Goal: Task Accomplishment & Management: Manage account settings

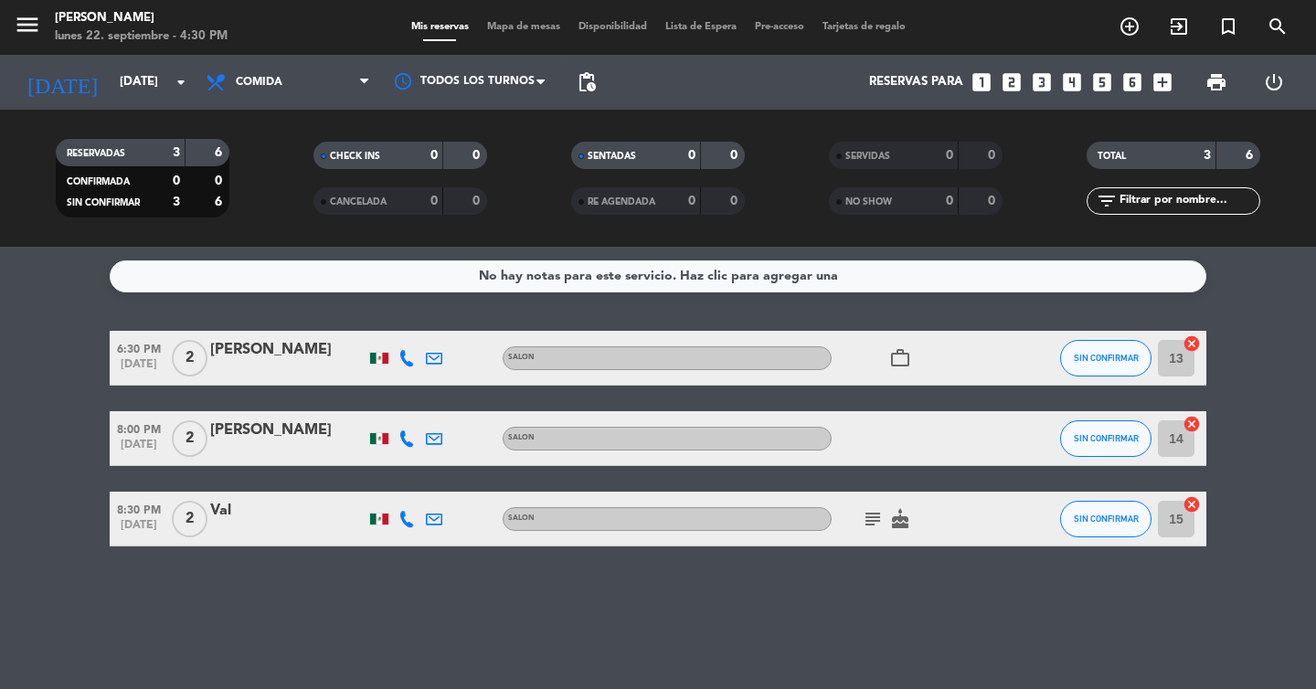
click at [478, 22] on span "Mapa de mesas" at bounding box center [523, 27] width 91 height 10
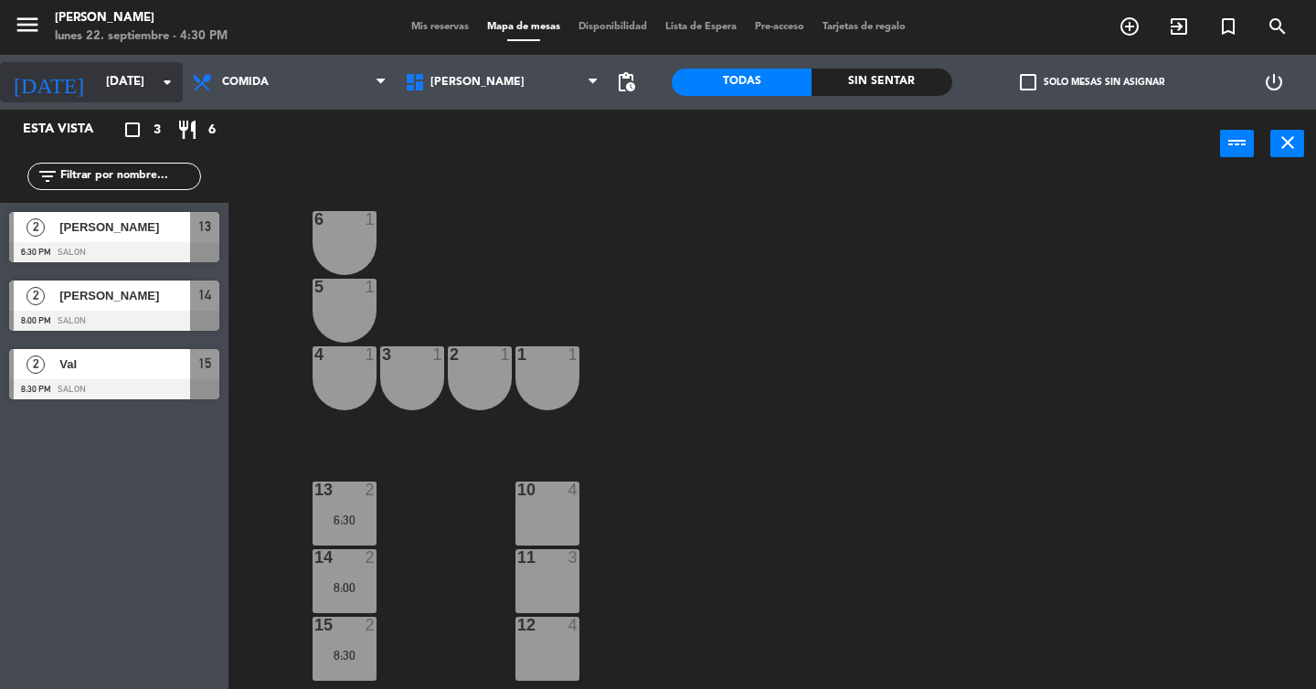
click at [132, 82] on input "[DATE]" at bounding box center [177, 82] width 161 height 33
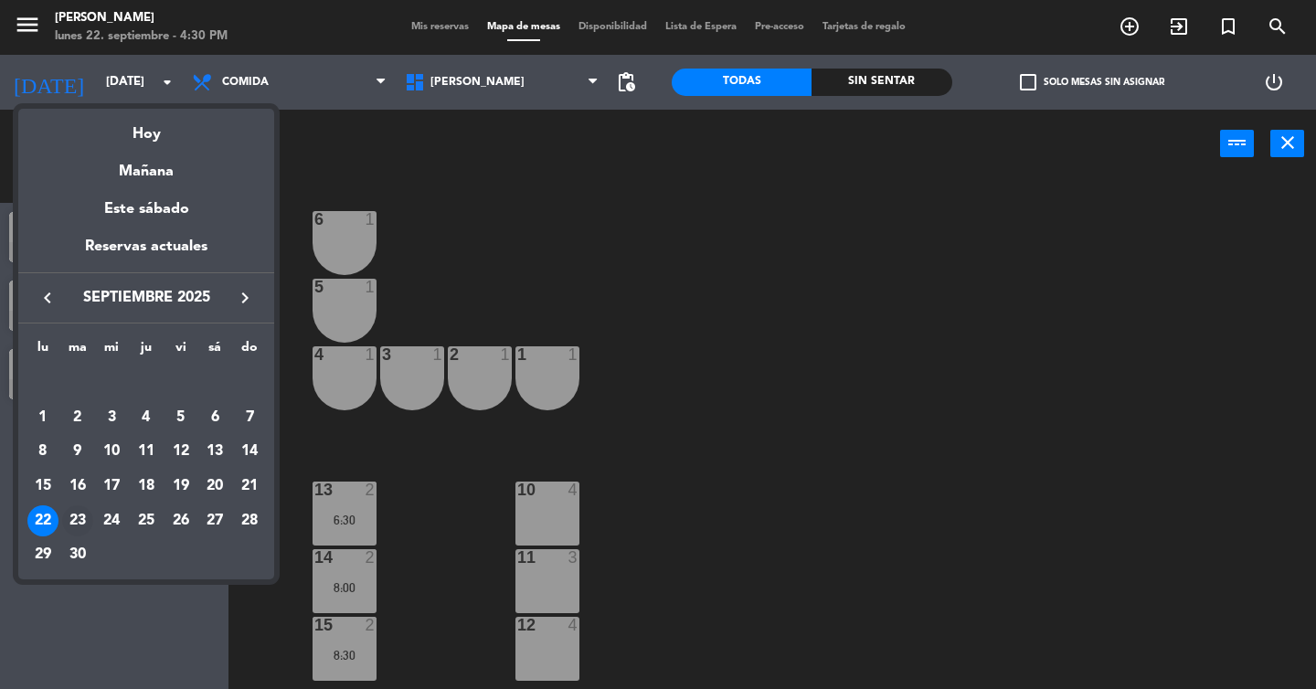
click at [71, 524] on div "23" at bounding box center [77, 520] width 31 height 31
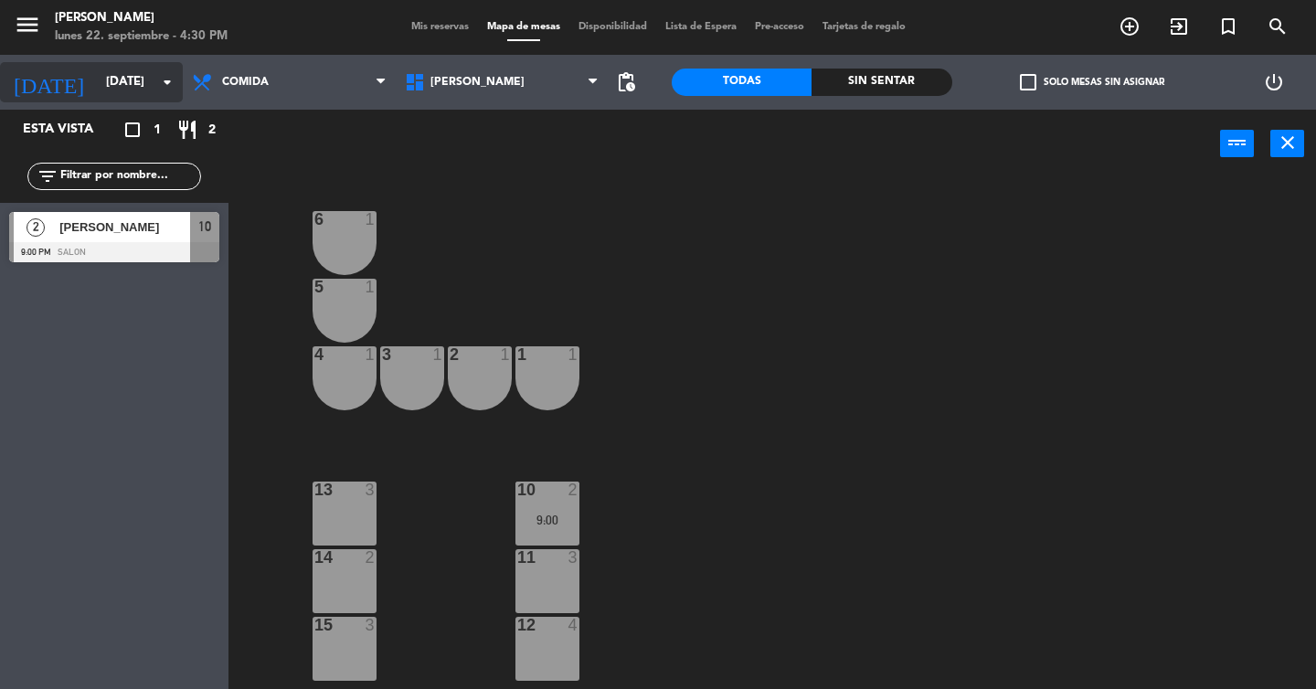
click at [113, 86] on input "[DATE]" at bounding box center [177, 82] width 161 height 33
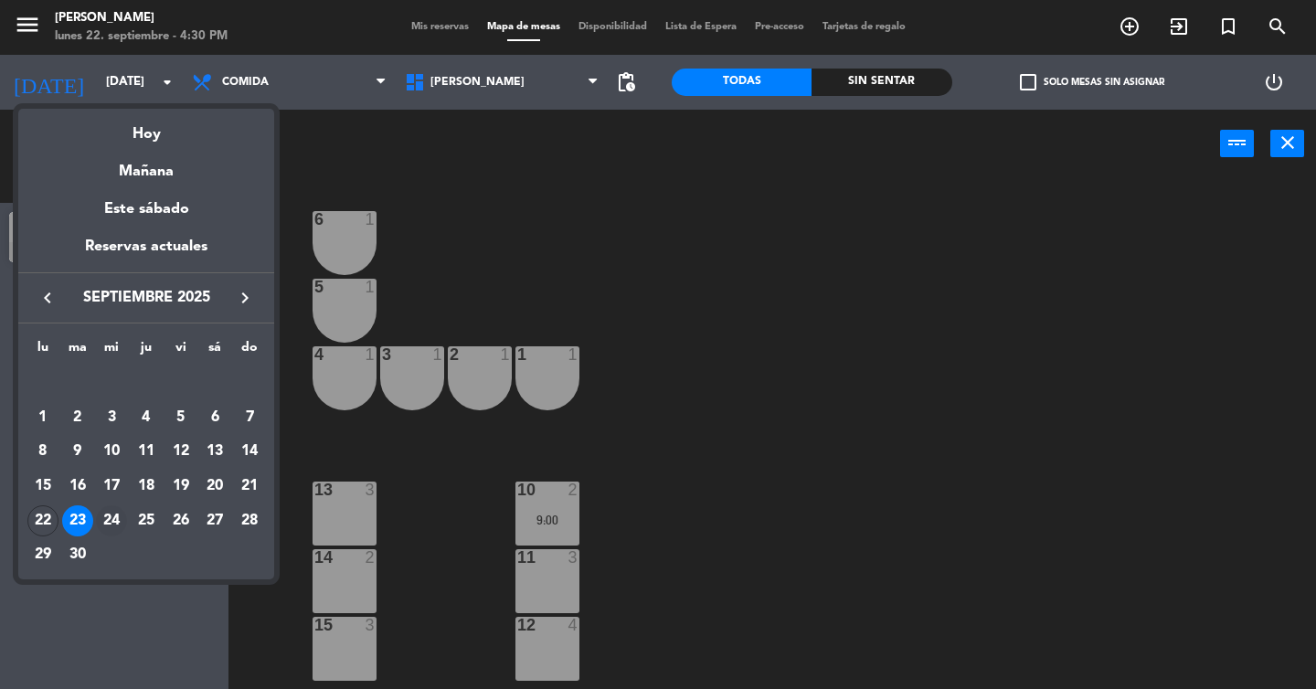
click at [116, 518] on div "24" at bounding box center [111, 520] width 31 height 31
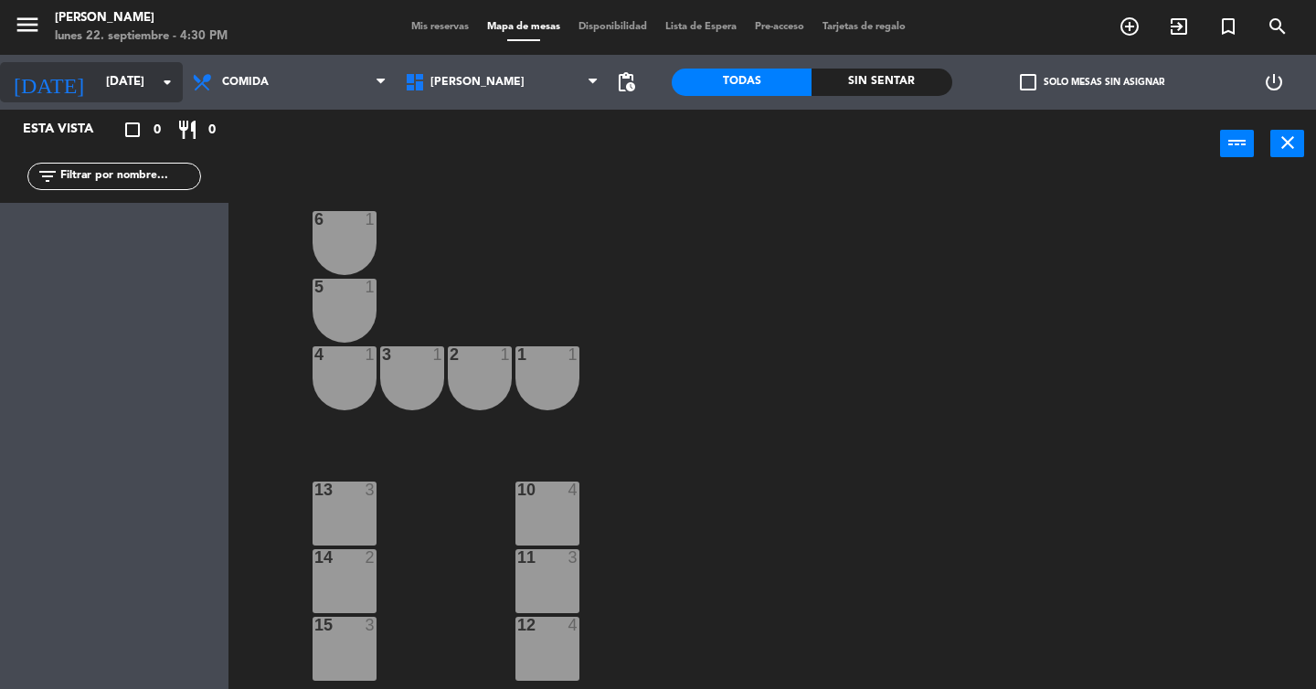
click at [104, 81] on input "[DATE]" at bounding box center [177, 82] width 161 height 33
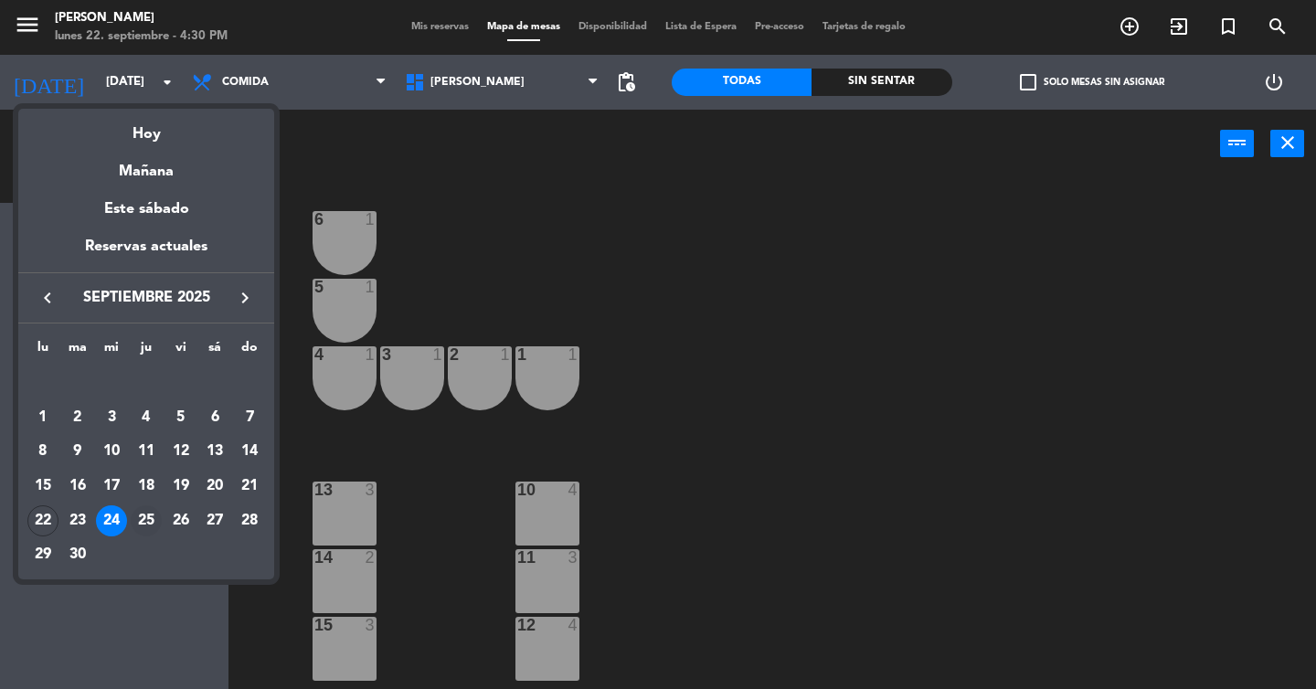
click at [150, 504] on td "25" at bounding box center [146, 521] width 35 height 35
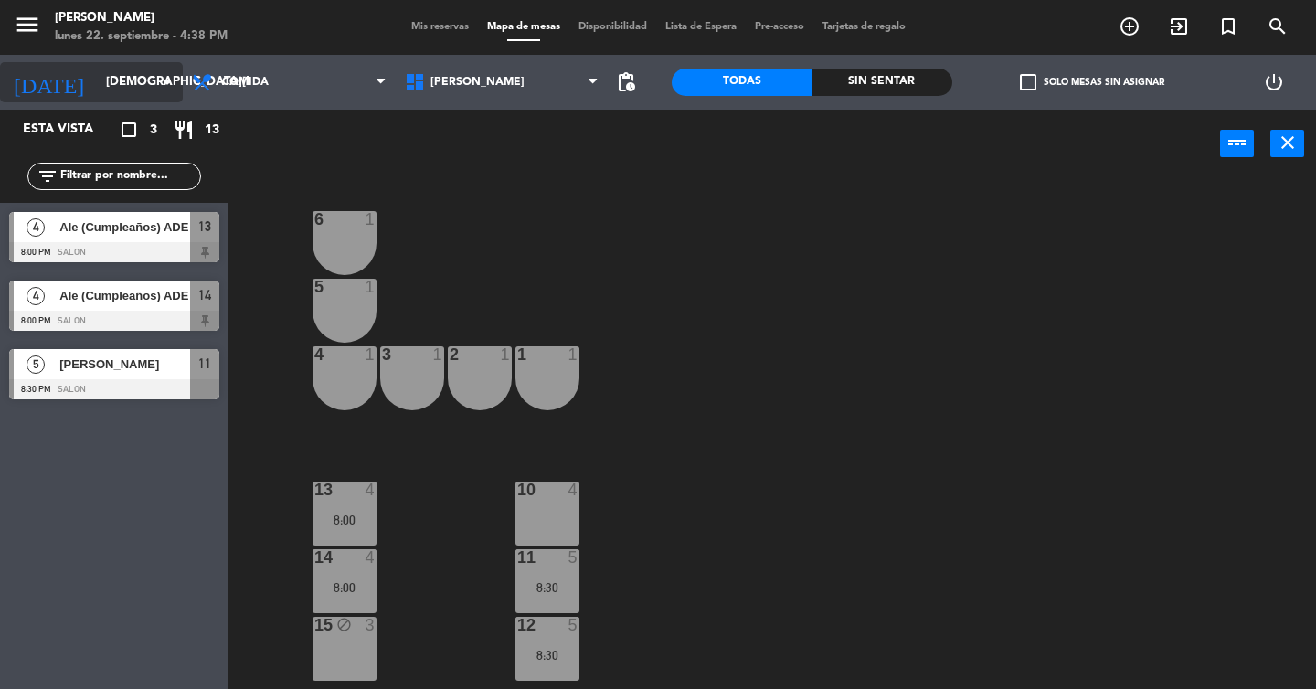
click at [111, 87] on input "[DEMOGRAPHIC_DATA][DATE]" at bounding box center [177, 82] width 161 height 33
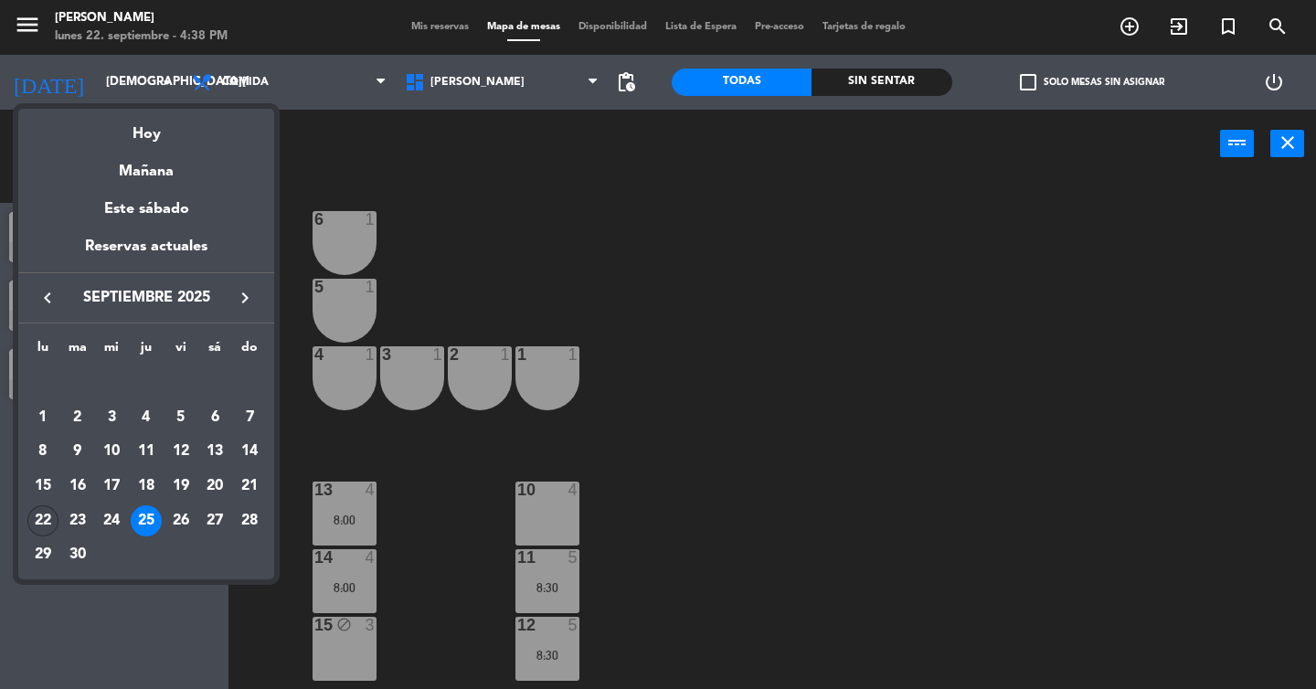
click at [45, 517] on div "22" at bounding box center [42, 520] width 31 height 31
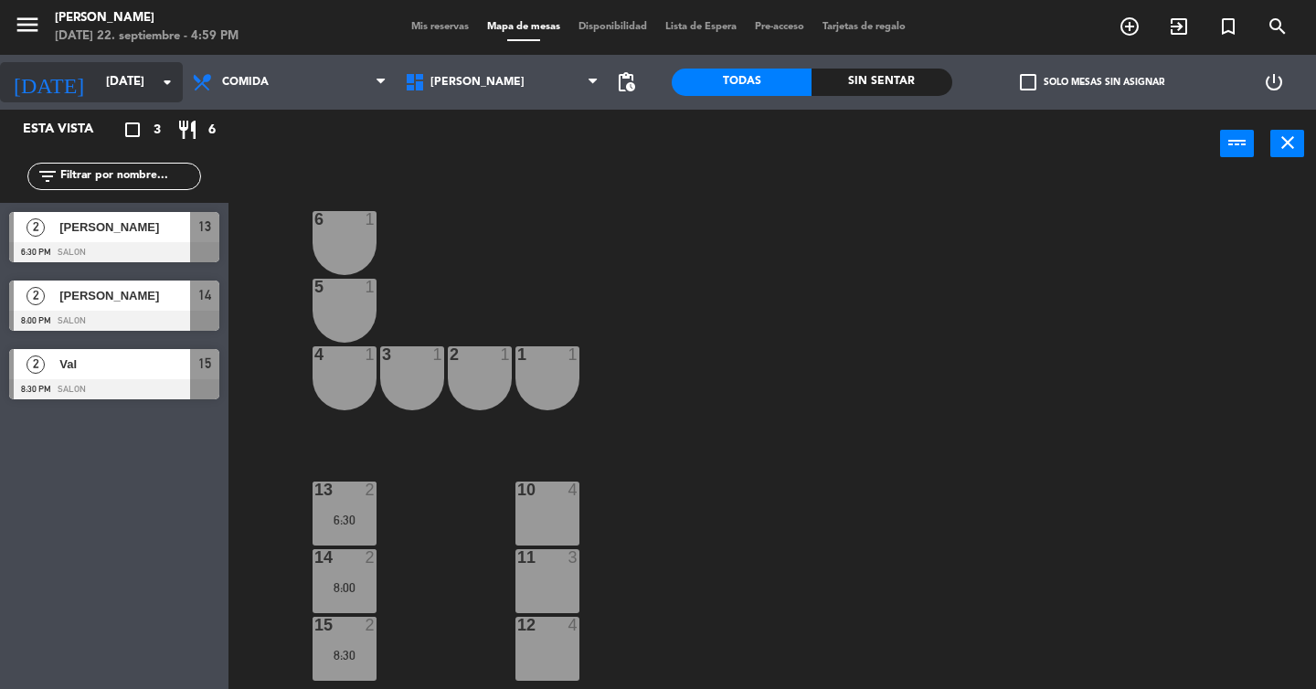
click at [97, 66] on input "[DATE]" at bounding box center [177, 82] width 161 height 33
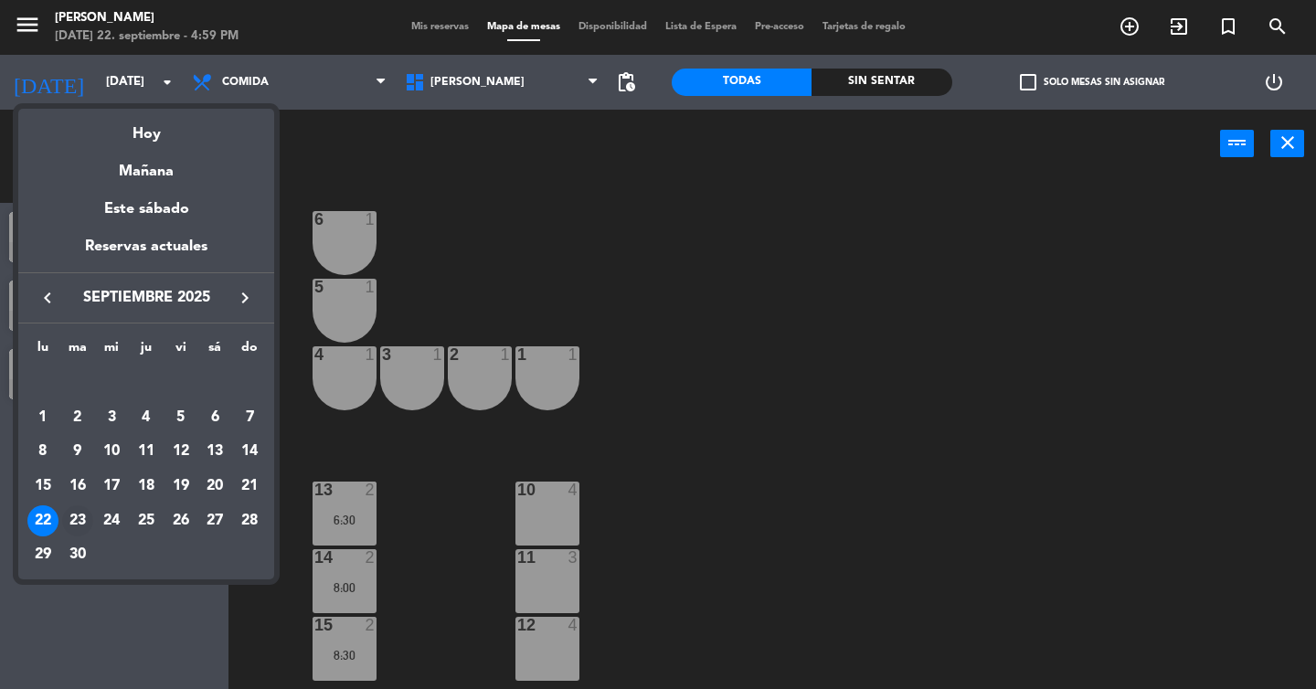
click at [75, 512] on div "23" at bounding box center [77, 520] width 31 height 31
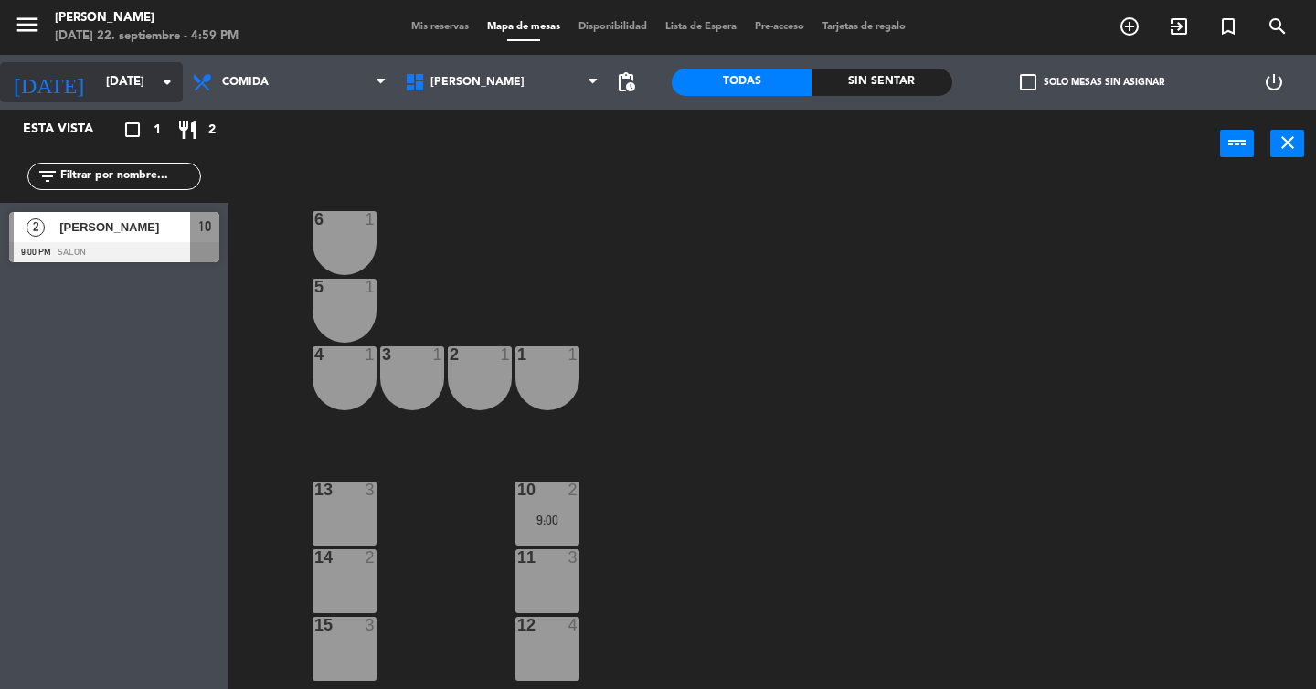
click at [149, 97] on input "[DATE]" at bounding box center [177, 82] width 161 height 33
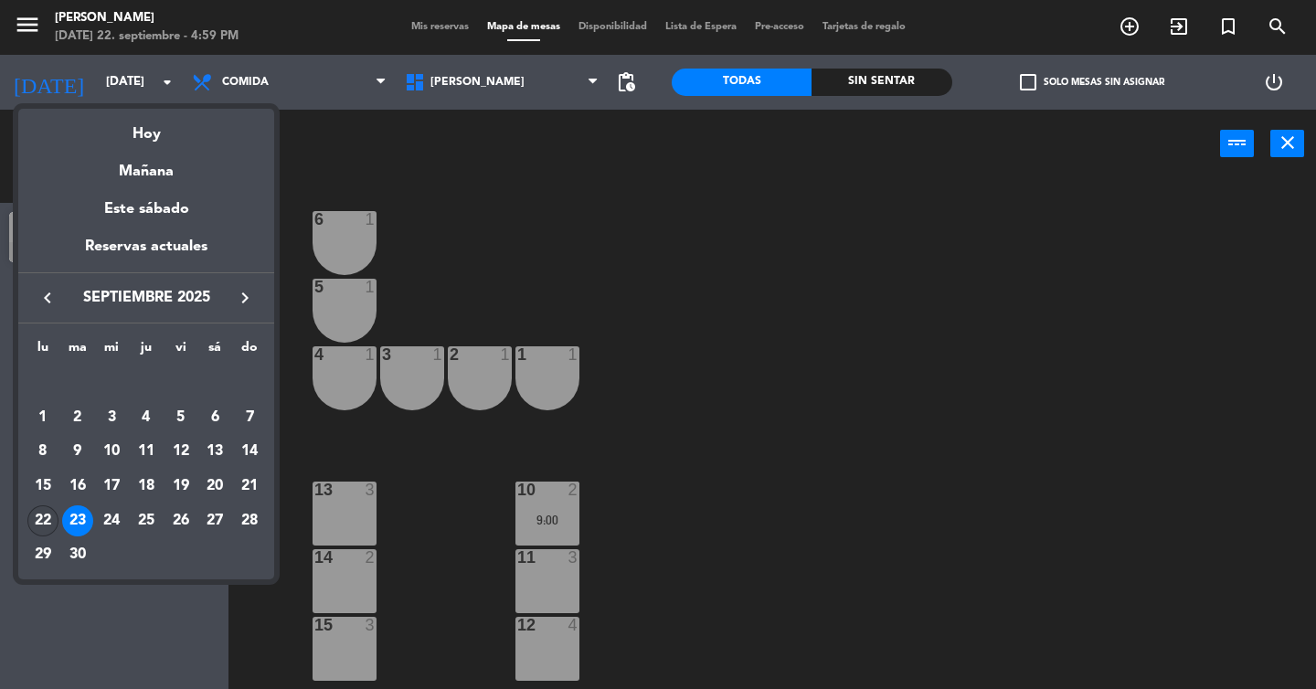
click at [31, 522] on div "22" at bounding box center [42, 520] width 31 height 31
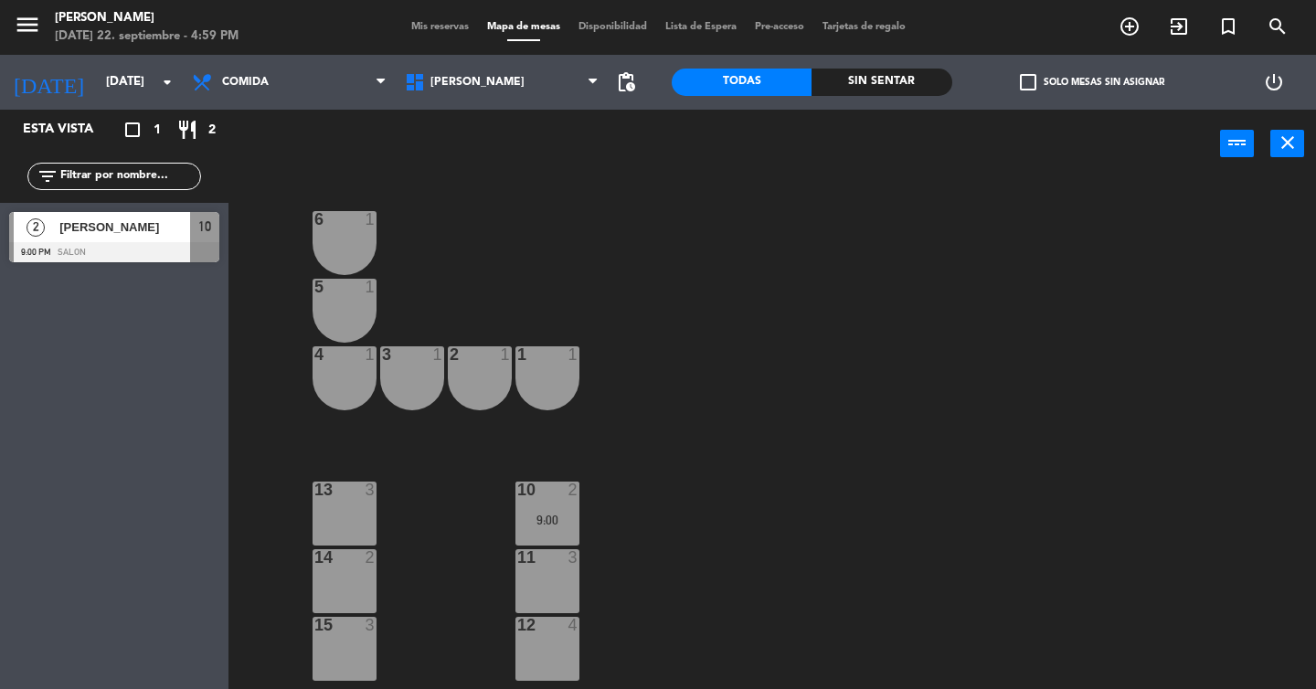
type input "[DATE]"
